Goal: Answer question/provide support: Share knowledge or assist other users

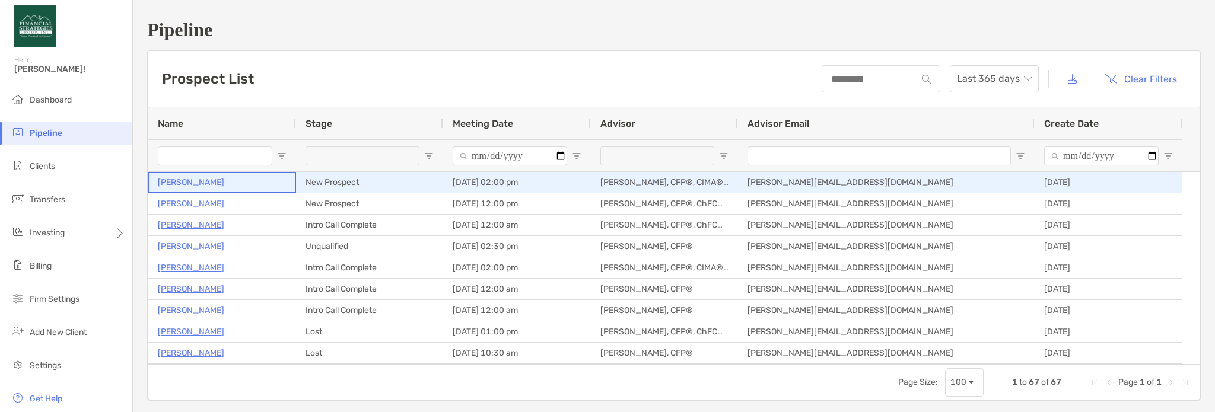
click at [180, 187] on p "[PERSON_NAME]" at bounding box center [191, 182] width 66 height 15
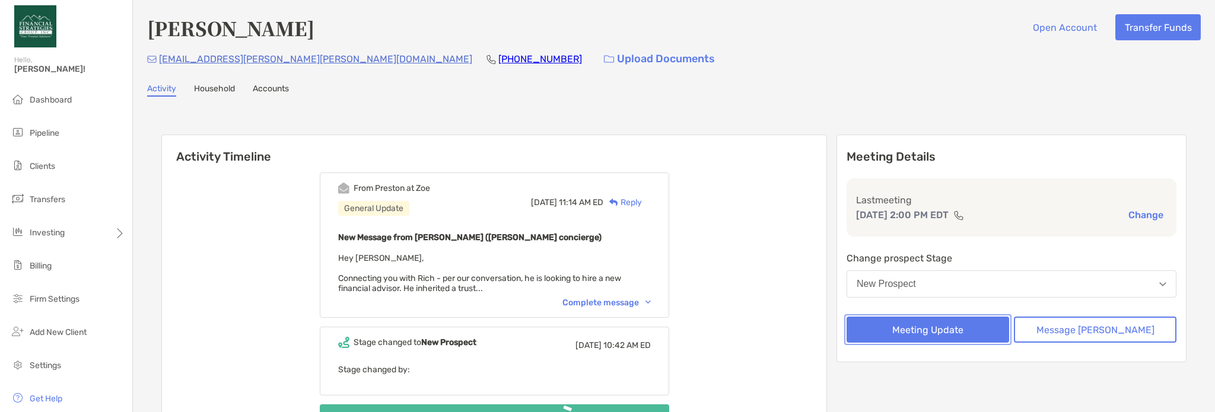
click at [959, 333] on button "Meeting Update" at bounding box center [928, 330] width 163 height 26
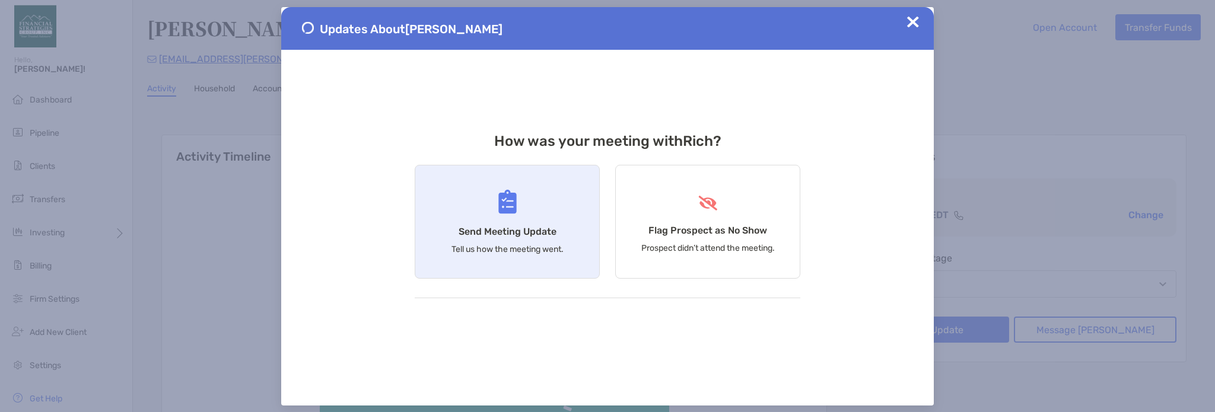
click at [473, 199] on div "Send Meeting Update Tell us how the meeting went." at bounding box center [507, 222] width 185 height 114
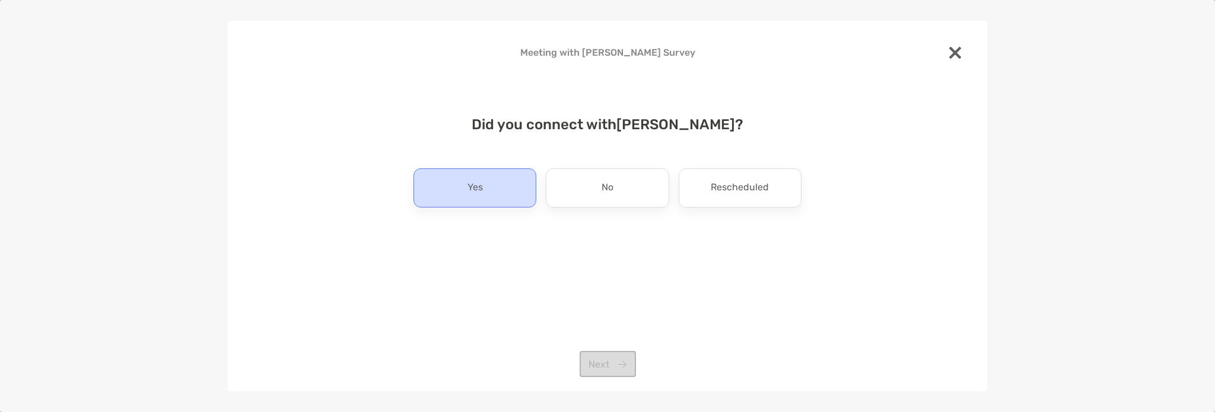
click at [476, 192] on p "Yes" at bounding box center [474, 188] width 15 height 19
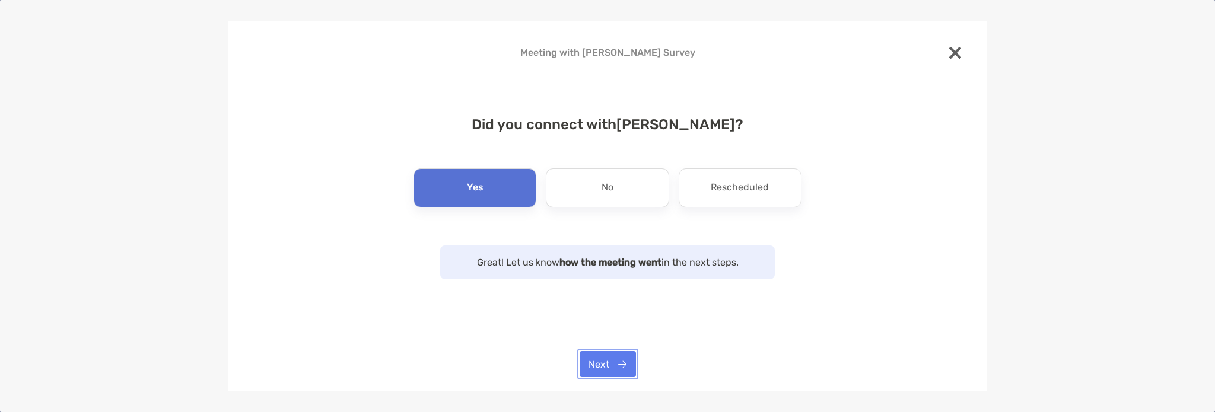
click at [603, 355] on button "Next" at bounding box center [608, 364] width 56 height 26
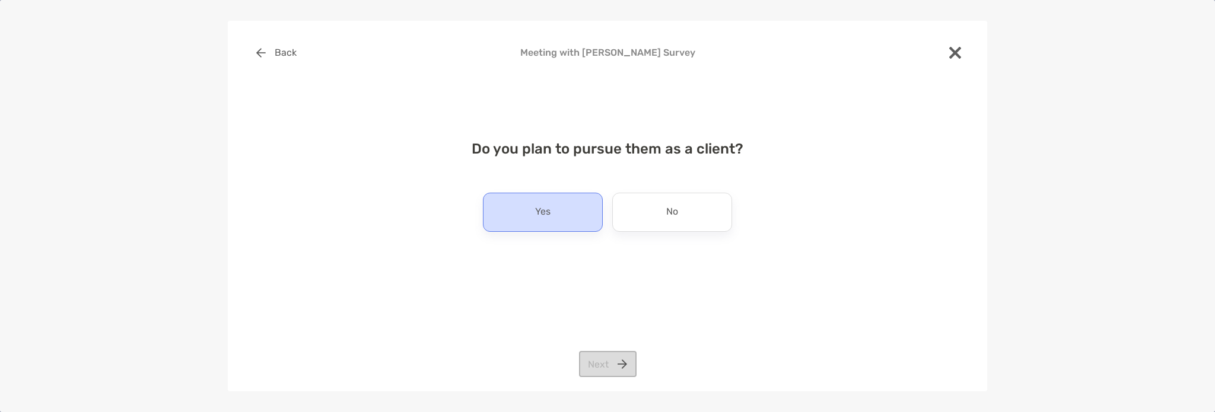
click at [576, 212] on div "Yes" at bounding box center [543, 212] width 120 height 39
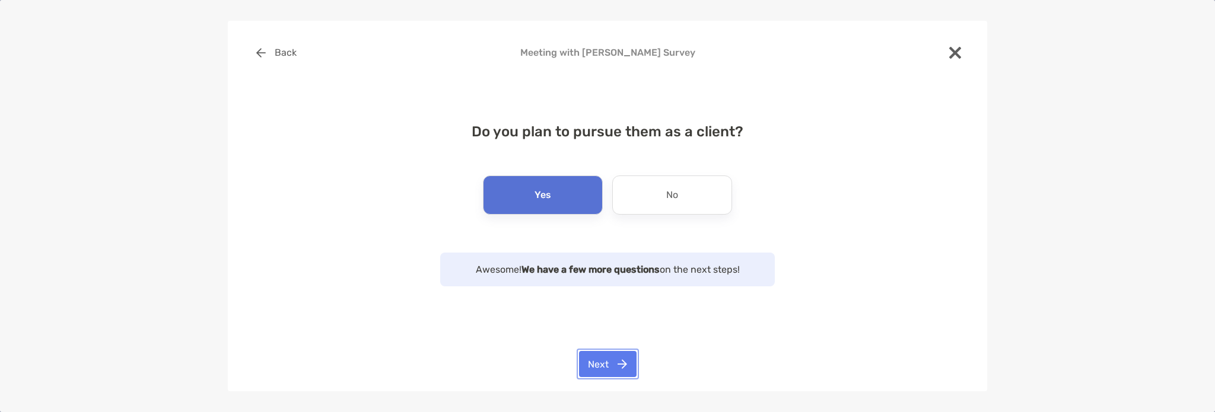
drag, startPoint x: 622, startPoint y: 362, endPoint x: 611, endPoint y: 311, distance: 52.1
click at [622, 362] on button "Next" at bounding box center [608, 364] width 58 height 26
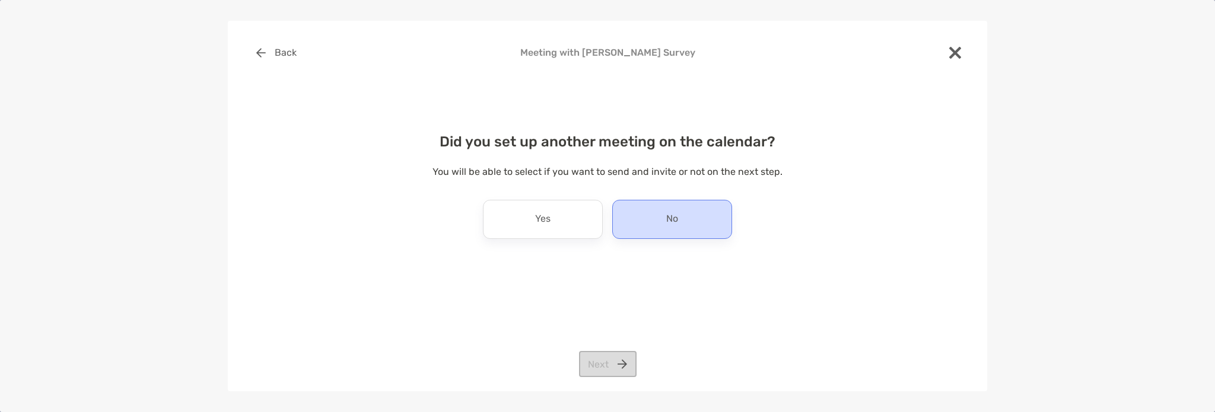
click at [717, 206] on div "No" at bounding box center [672, 219] width 120 height 39
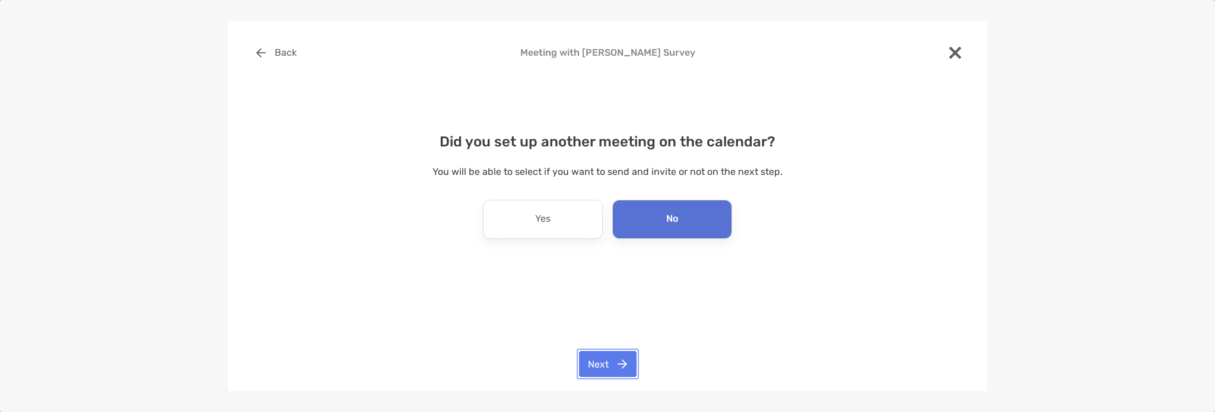
click at [622, 363] on button "Next" at bounding box center [608, 364] width 58 height 26
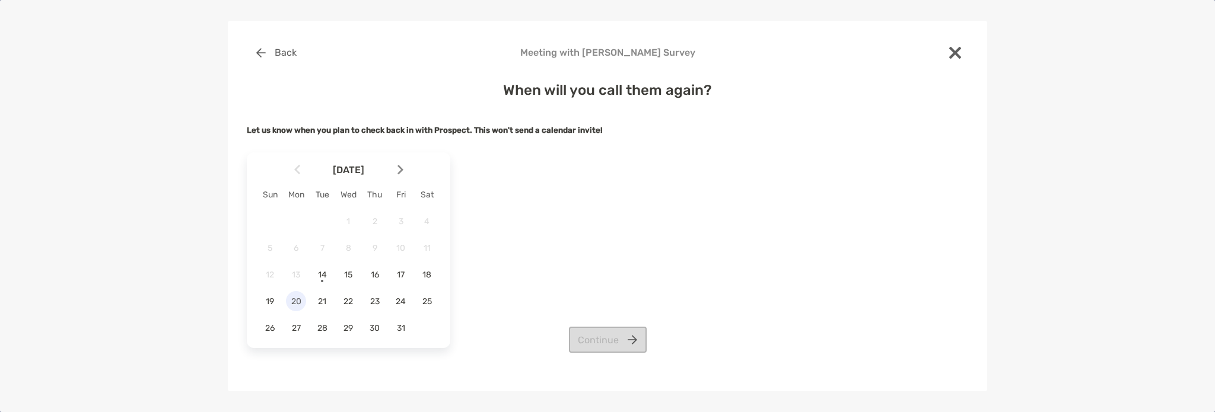
click at [297, 306] on span "20" at bounding box center [296, 302] width 20 height 10
click at [622, 351] on button "Continue" at bounding box center [608, 340] width 78 height 26
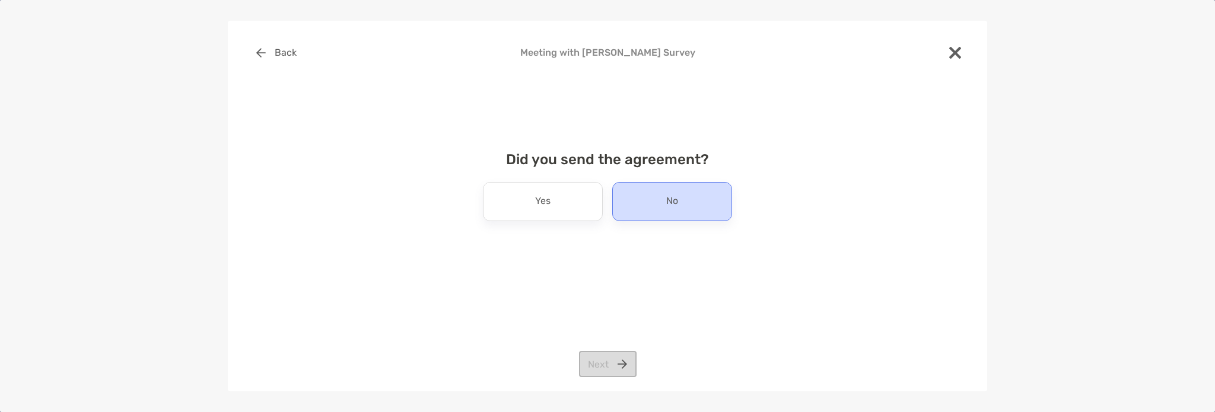
click at [676, 202] on p "No" at bounding box center [672, 201] width 12 height 19
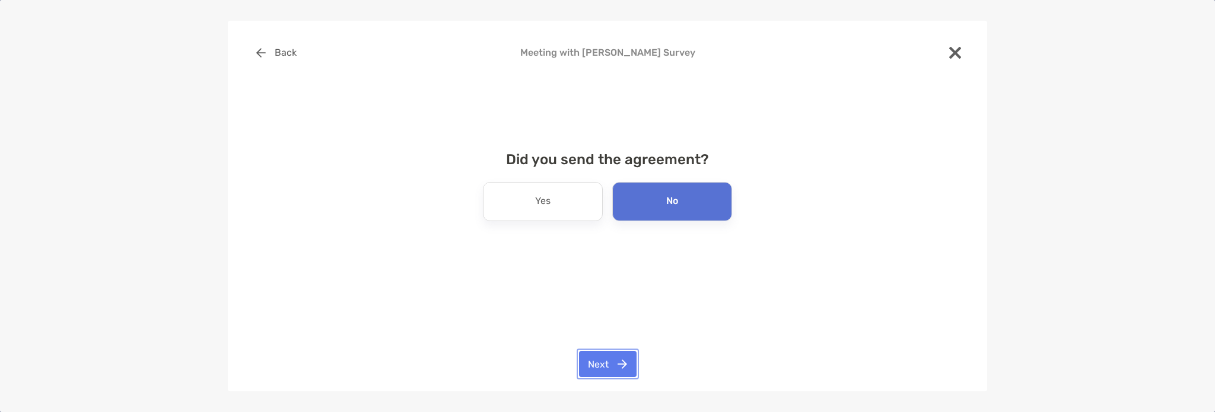
click at [618, 365] on button "Next" at bounding box center [608, 364] width 58 height 26
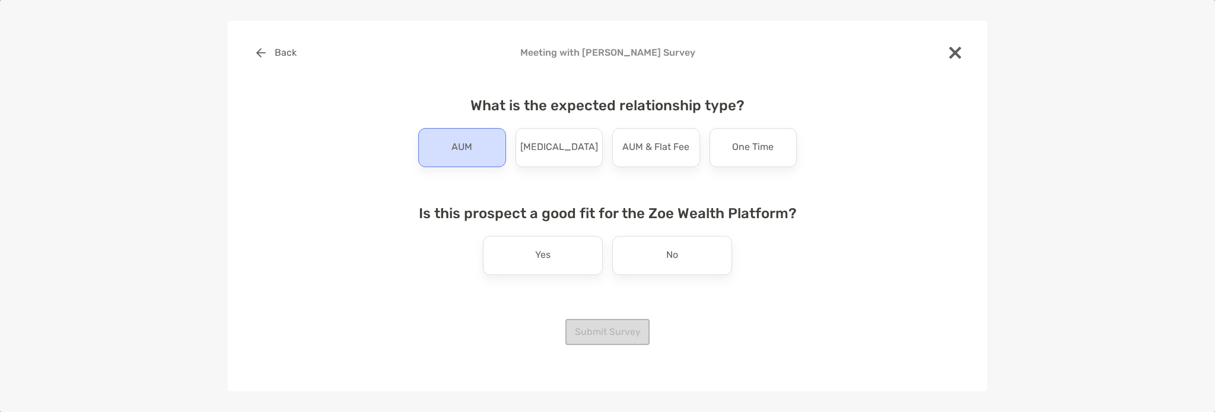
click at [488, 152] on div "AUM" at bounding box center [462, 147] width 88 height 39
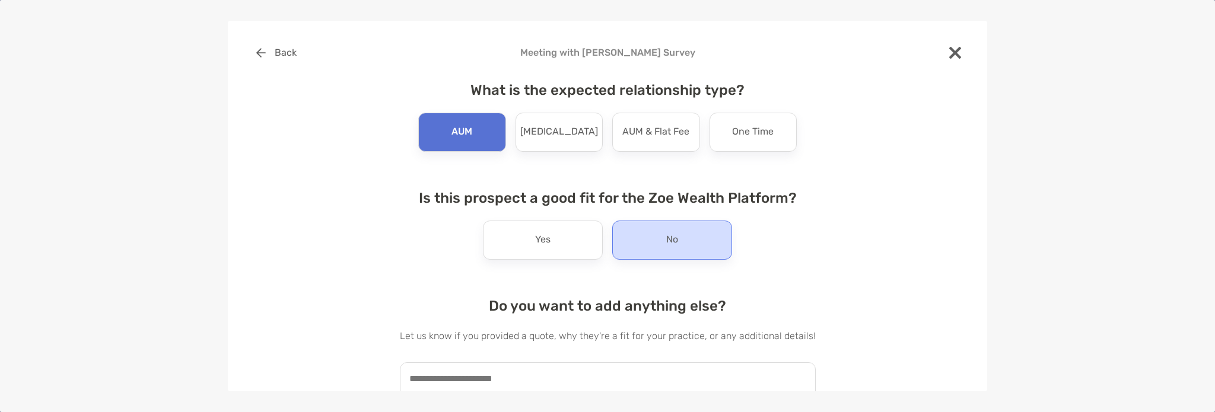
click at [651, 243] on div "No" at bounding box center [672, 240] width 120 height 39
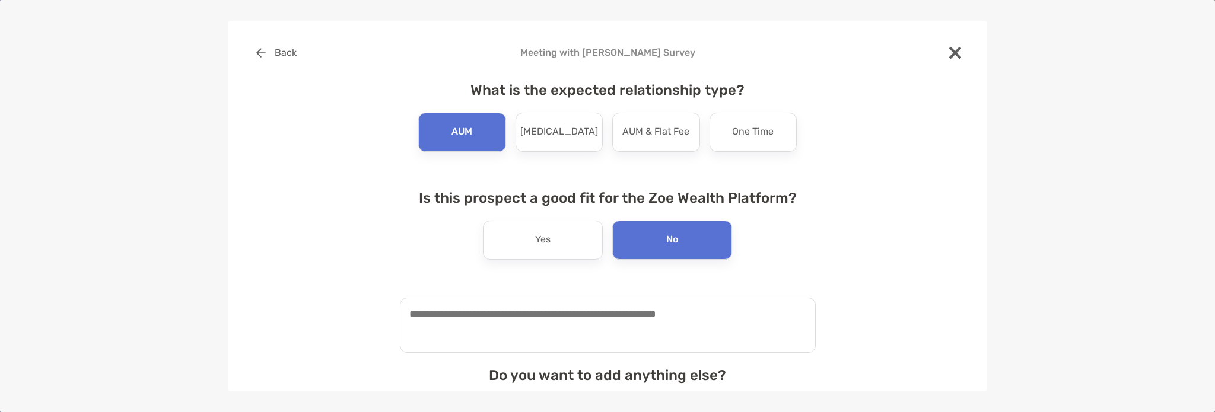
scroll to position [132, 0]
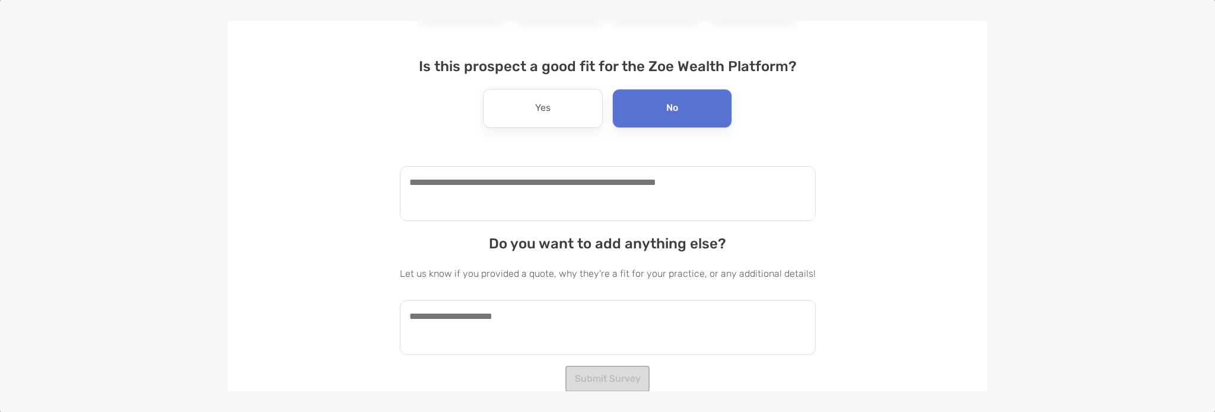
click at [590, 183] on textarea at bounding box center [608, 193] width 416 height 55
type textarea "**********"
click at [656, 320] on textarea at bounding box center [608, 327] width 416 height 55
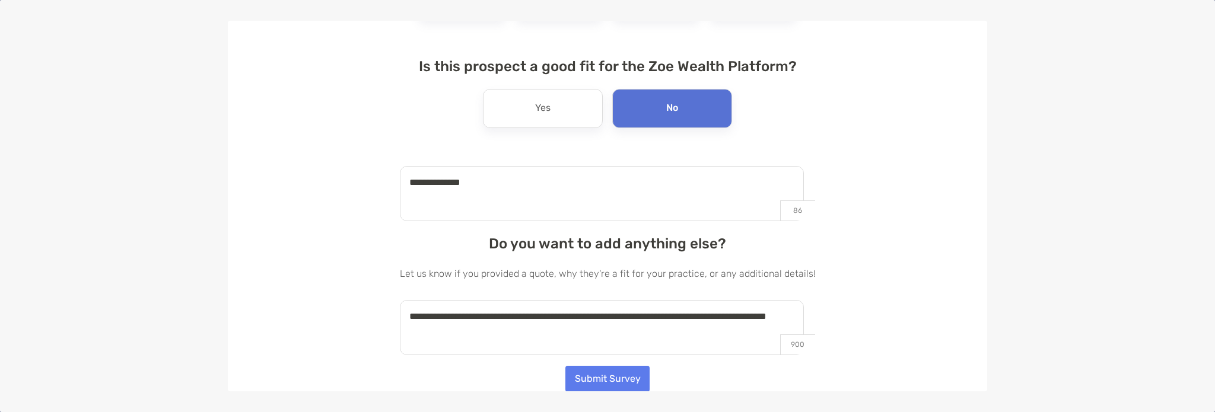
type textarea "**********"
click at [618, 378] on button "Submit Survey" at bounding box center [607, 378] width 84 height 26
